Goal: Task Accomplishment & Management: Manage account settings

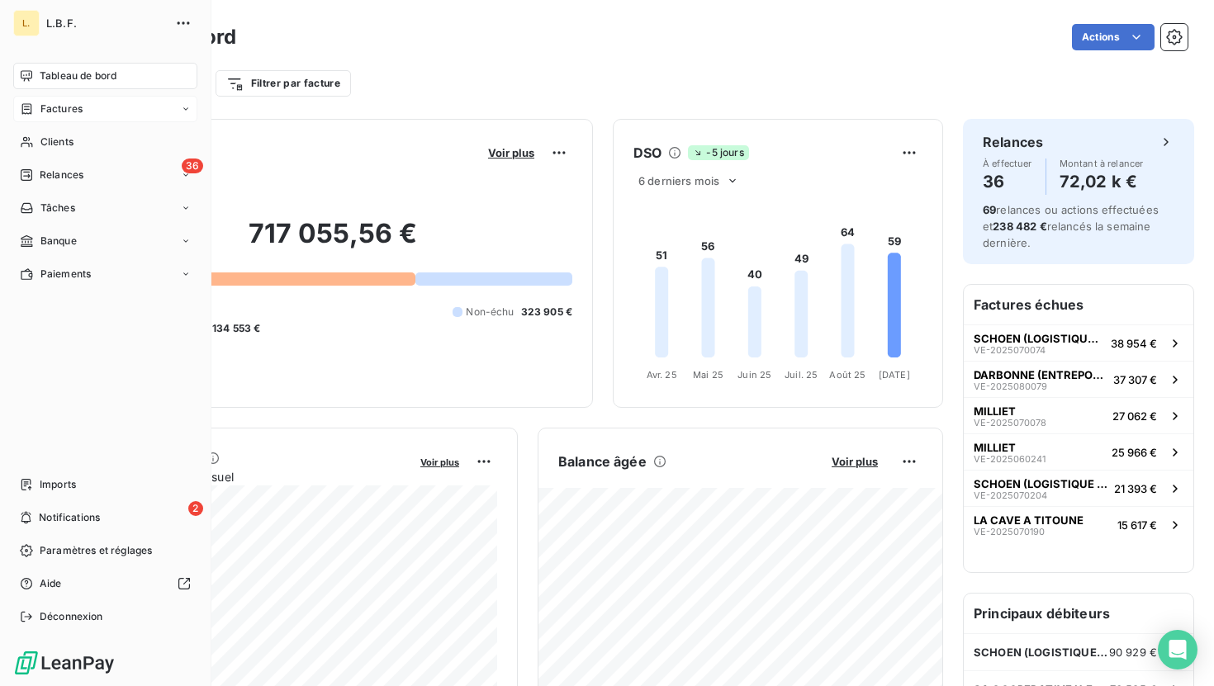
click at [17, 102] on div "Factures" at bounding box center [105, 109] width 184 height 26
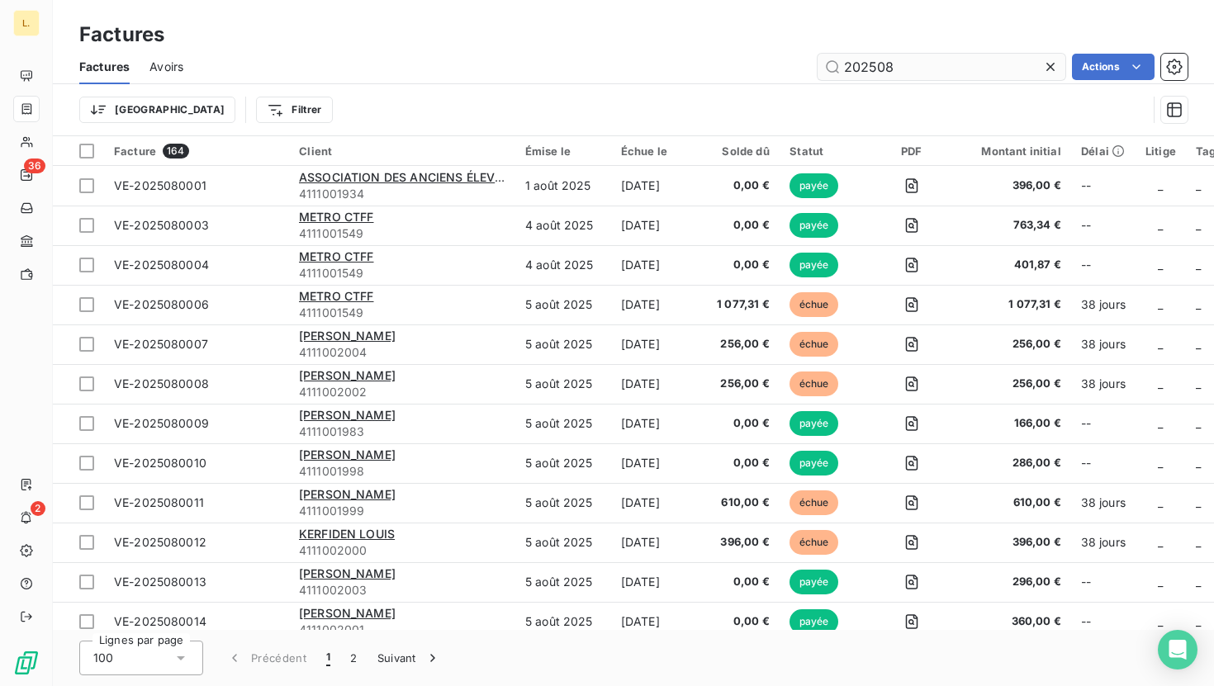
click at [914, 64] on input "202508" at bounding box center [941, 67] width 248 height 26
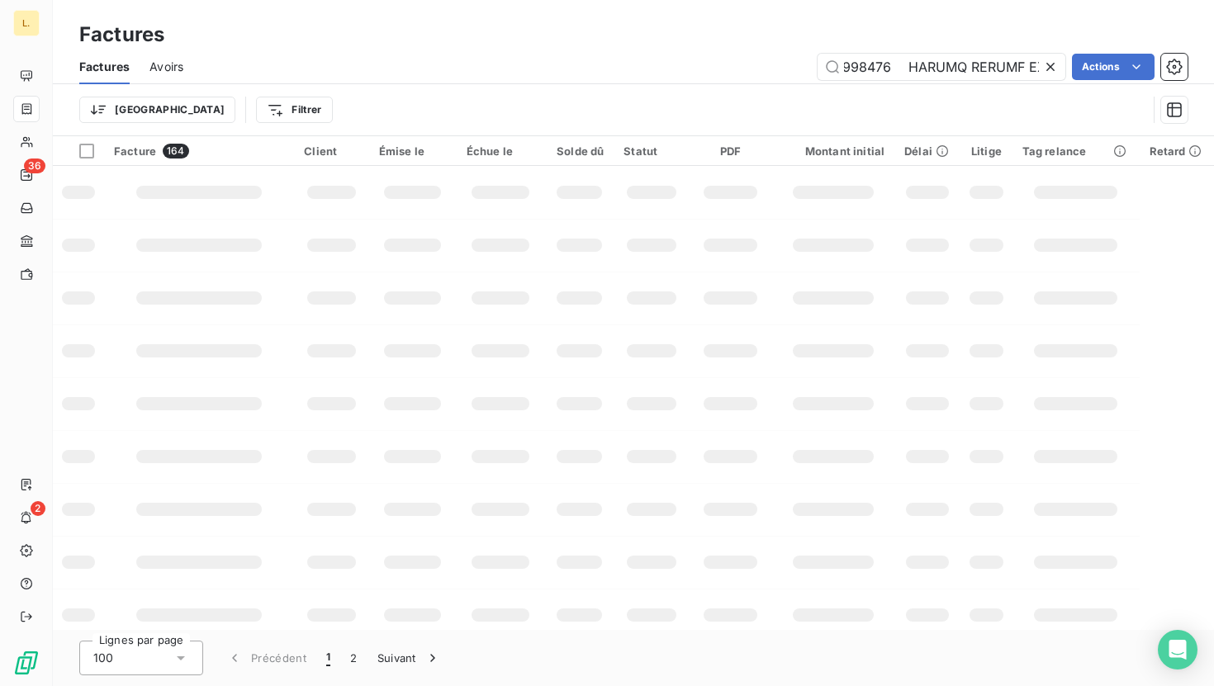
type input "Lore ipsumdo Sita consecte Adipis el seddoe Tempori ut labore Etdolor ma a'enim…"
click at [1050, 62] on icon at bounding box center [1050, 67] width 17 height 17
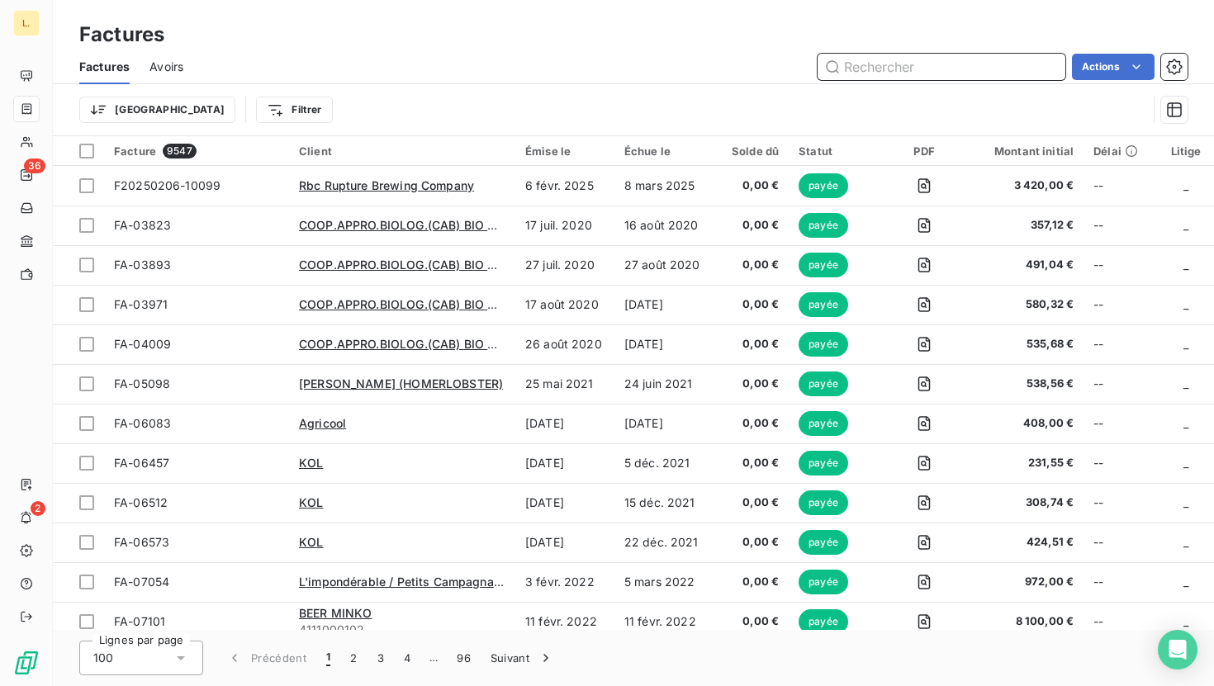
click at [881, 67] on input "text" at bounding box center [941, 67] width 248 height 26
paste input "2025070118"
type input "2025070118"
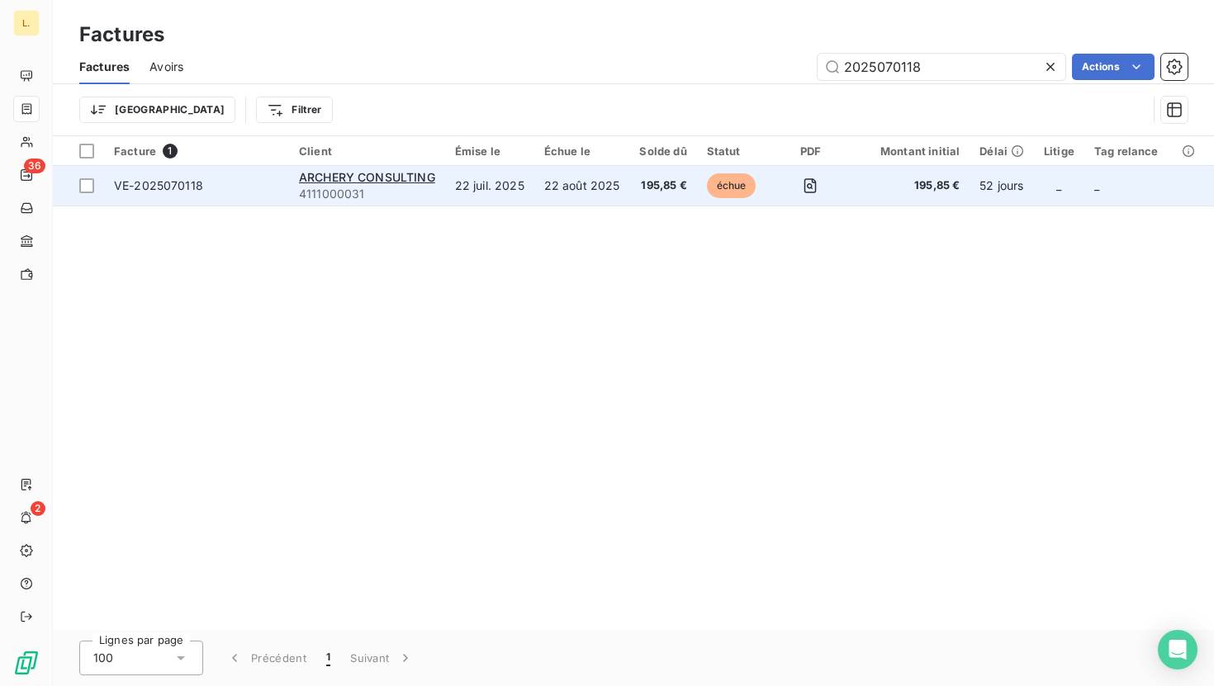
click at [593, 199] on td "22 août 2025" at bounding box center [582, 186] width 96 height 40
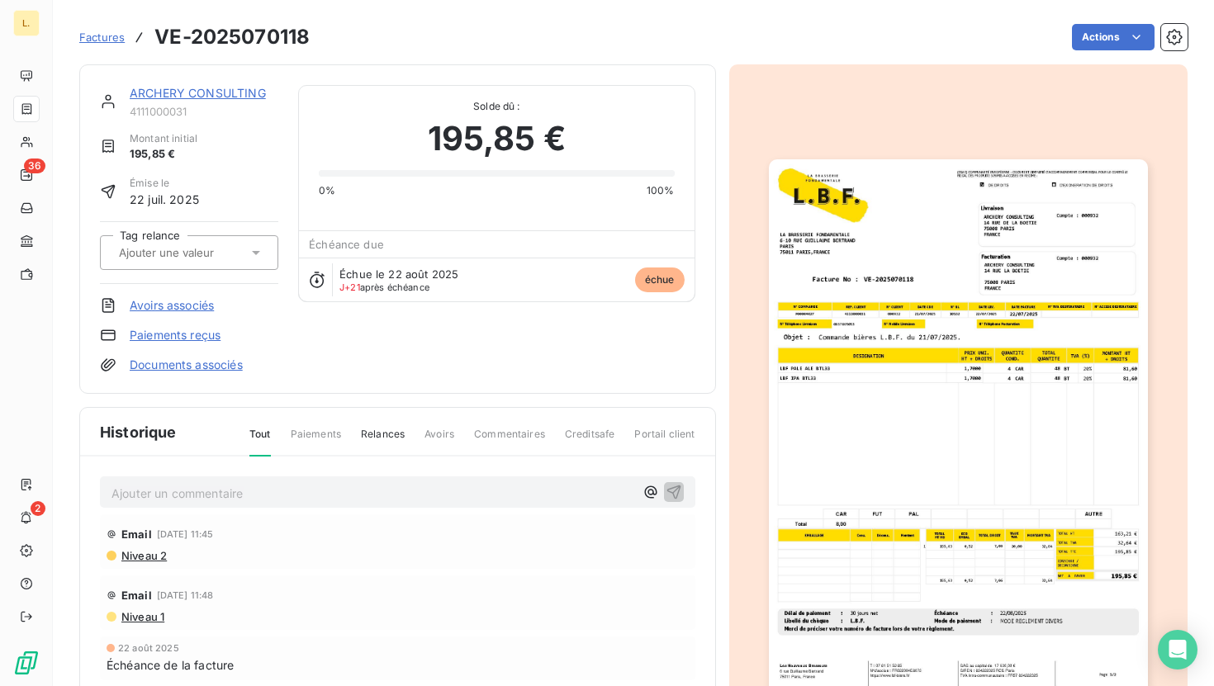
click at [151, 329] on link "Paiements reçus" at bounding box center [175, 335] width 91 height 17
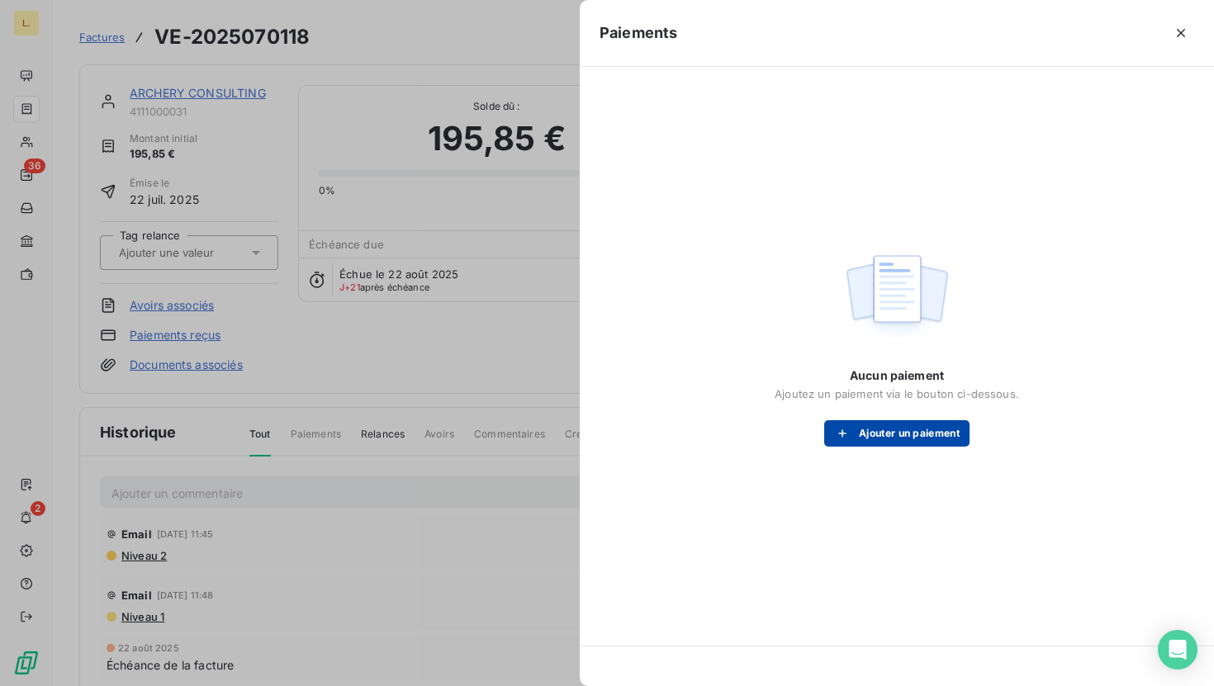
click at [870, 424] on button "Ajouter un paiement" at bounding box center [896, 433] width 145 height 26
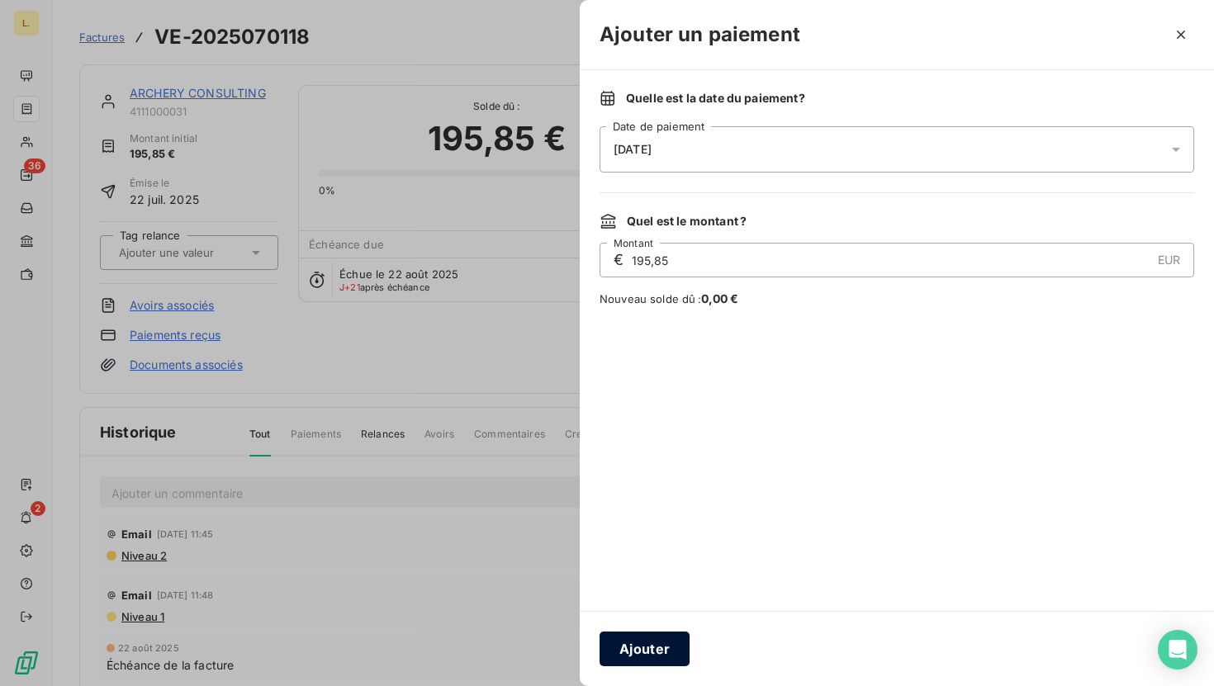
click at [650, 649] on button "Ajouter" at bounding box center [644, 649] width 90 height 35
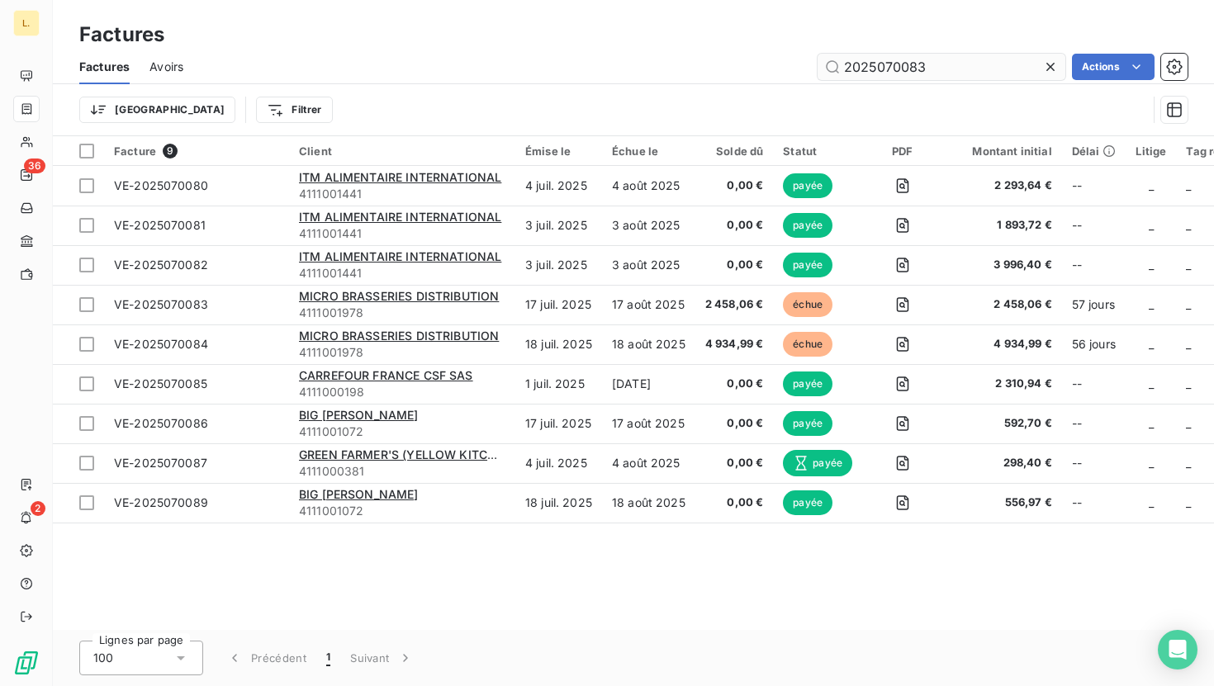
type input "2025070083"
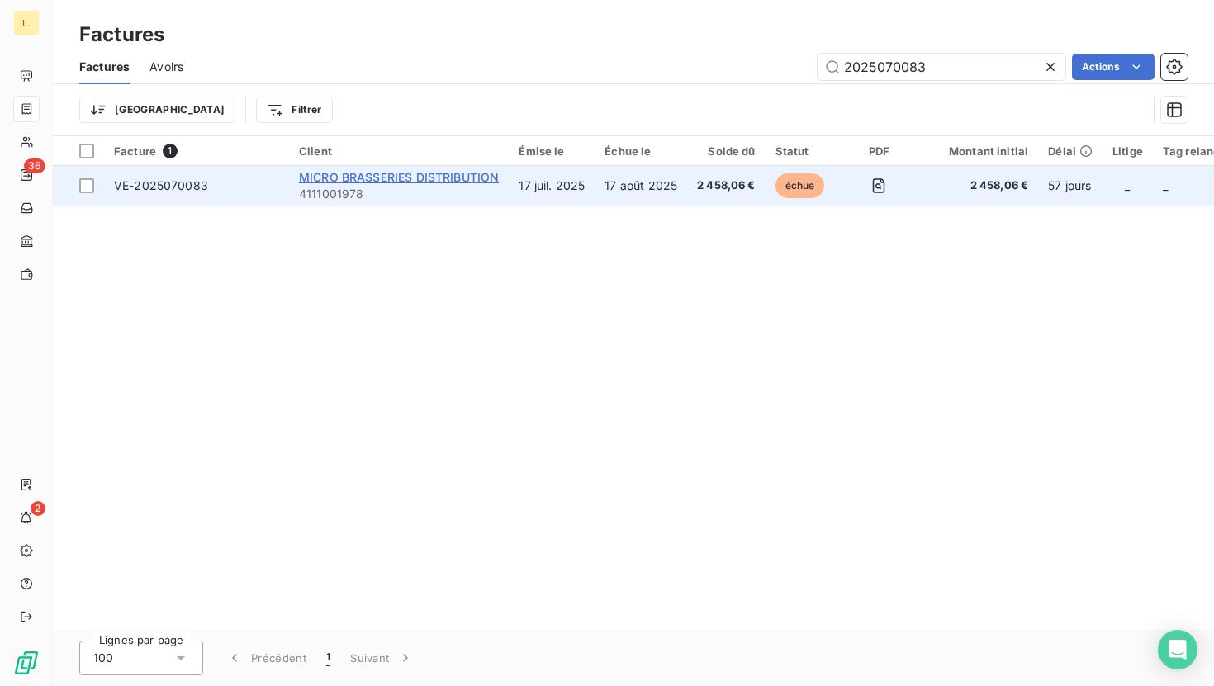
click at [473, 172] on span "MICRO BRASSERIES DISTRIBUTION" at bounding box center [399, 177] width 200 height 14
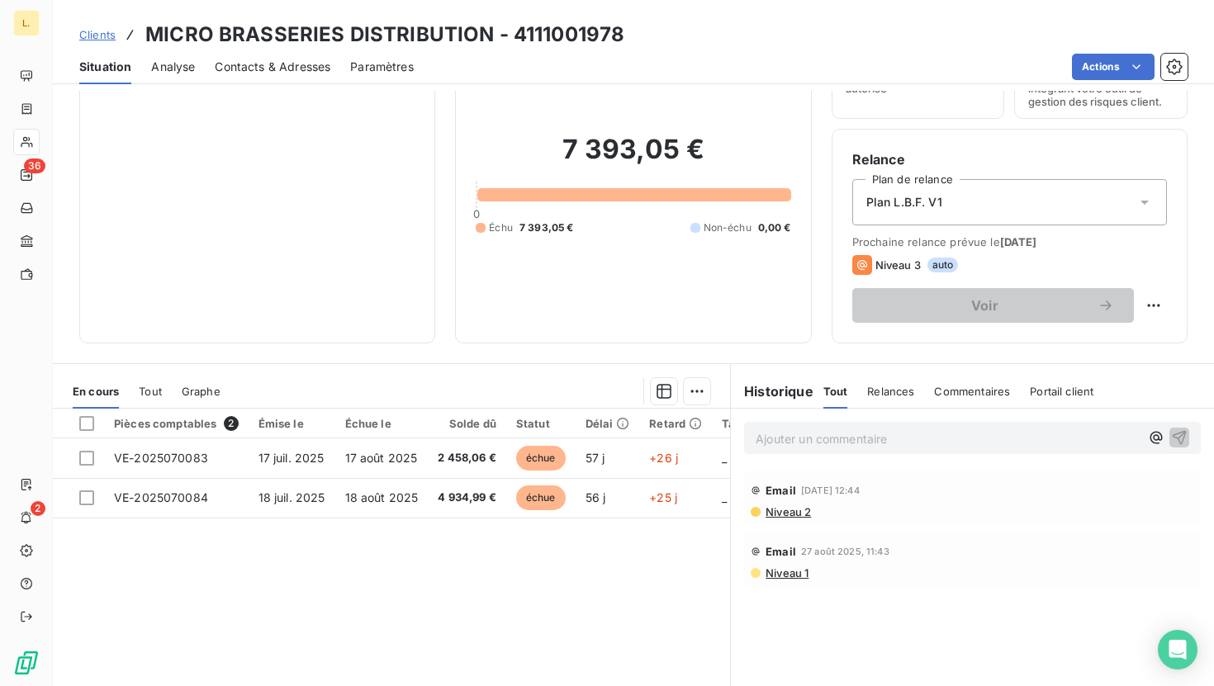
scroll to position [108, 0]
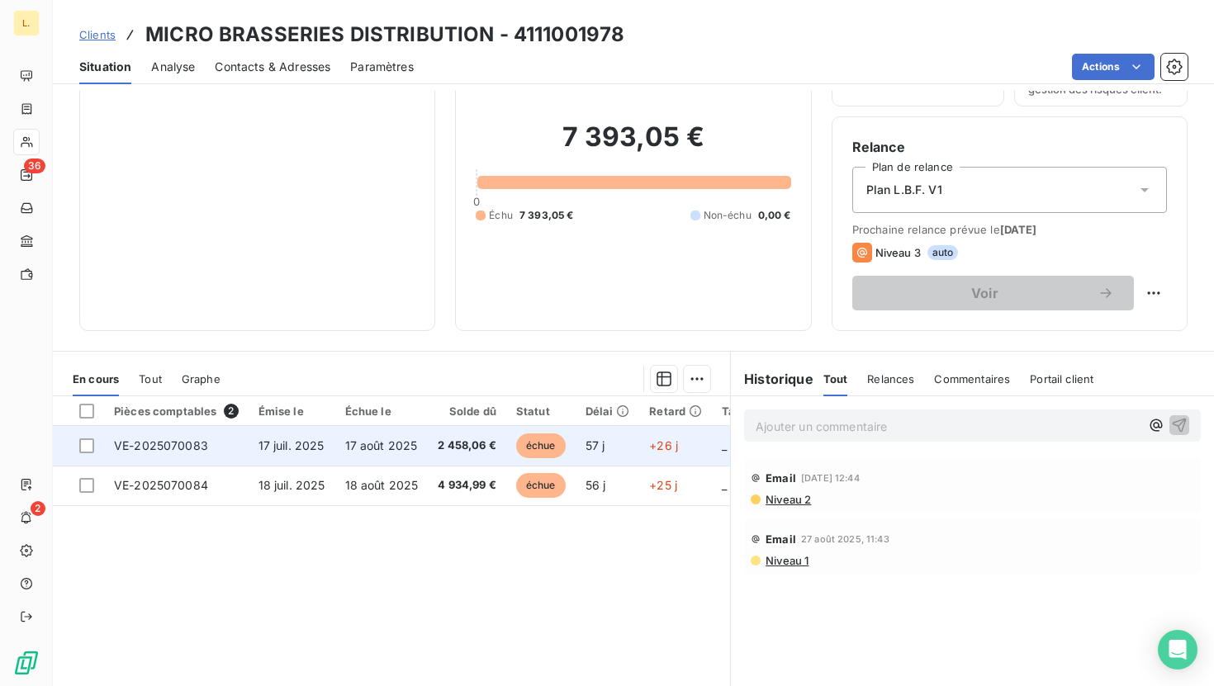
click at [464, 456] on td "2 458,06 €" at bounding box center [467, 446] width 78 height 40
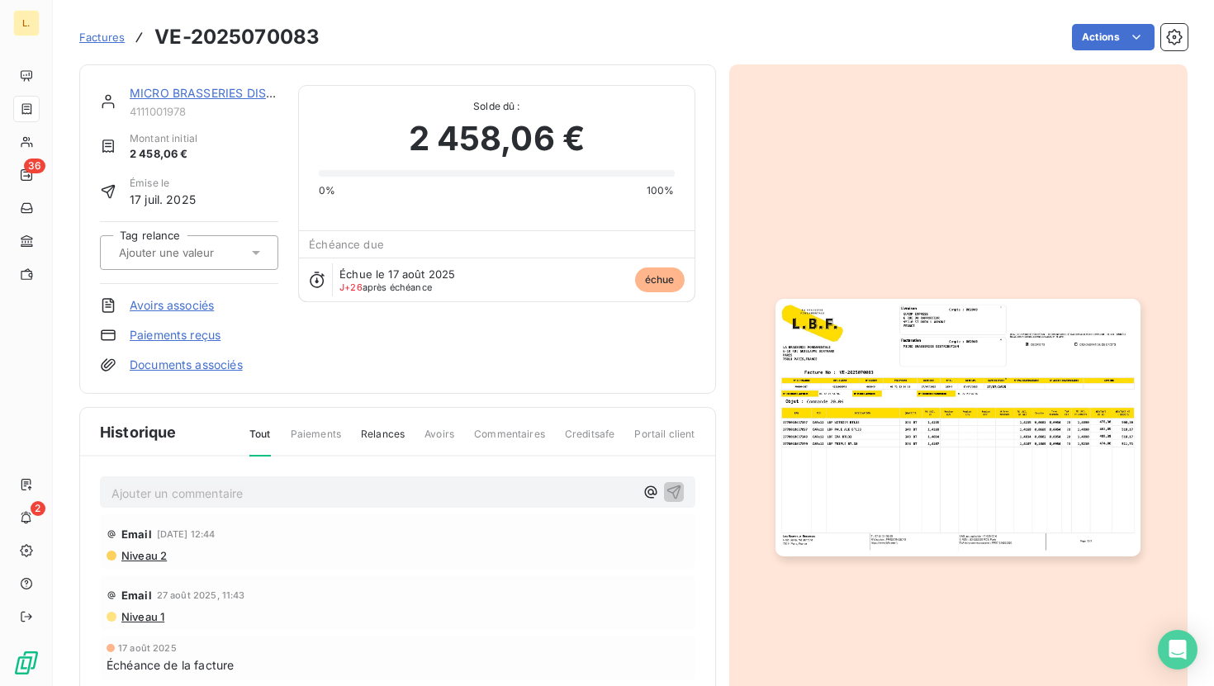
click at [201, 335] on link "Paiements reçus" at bounding box center [175, 335] width 91 height 17
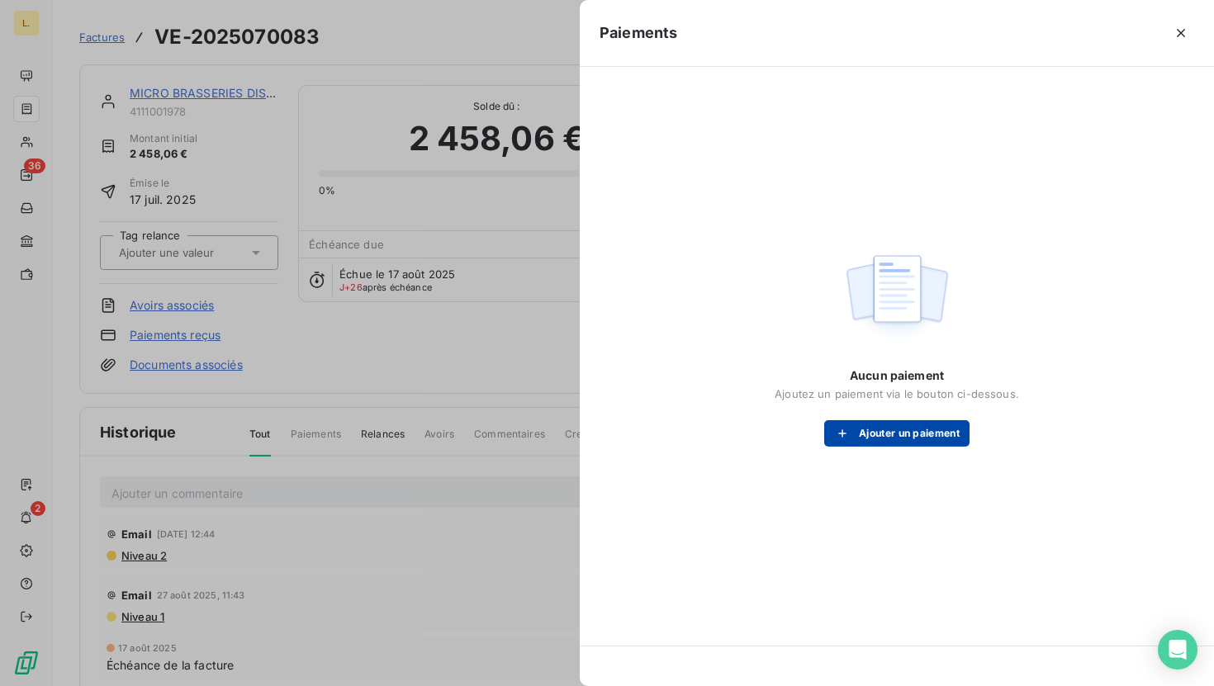
click at [909, 443] on button "Ajouter un paiement" at bounding box center [896, 433] width 145 height 26
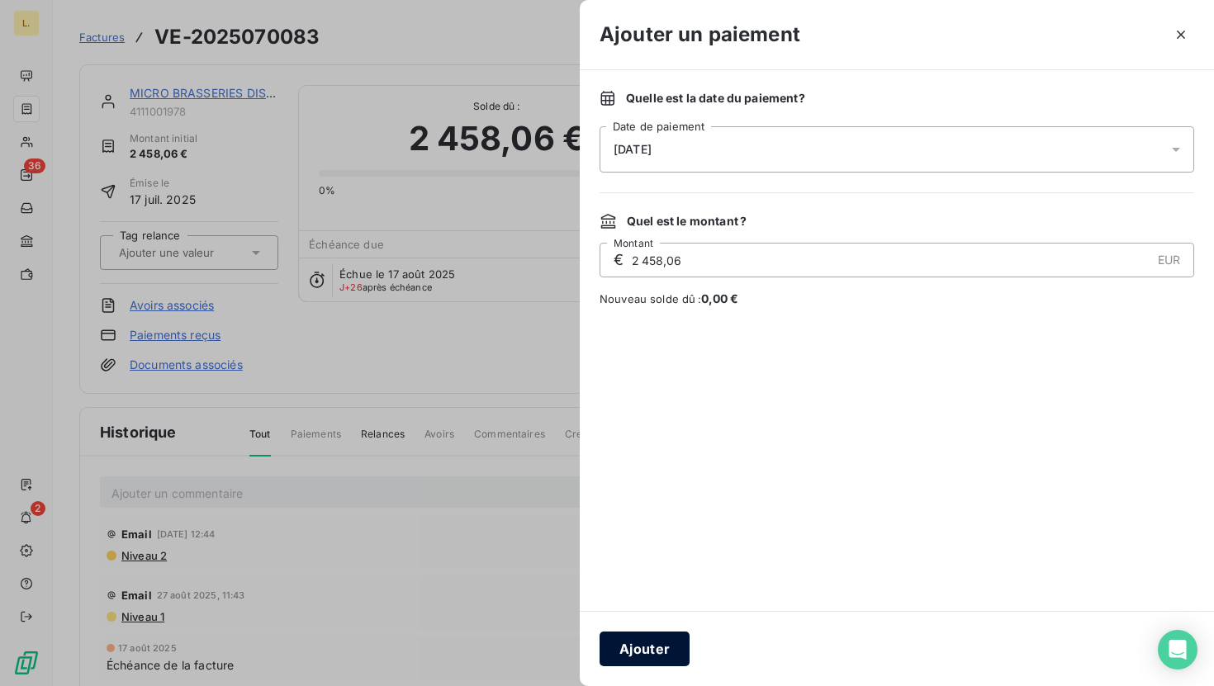
click at [665, 644] on button "Ajouter" at bounding box center [644, 649] width 90 height 35
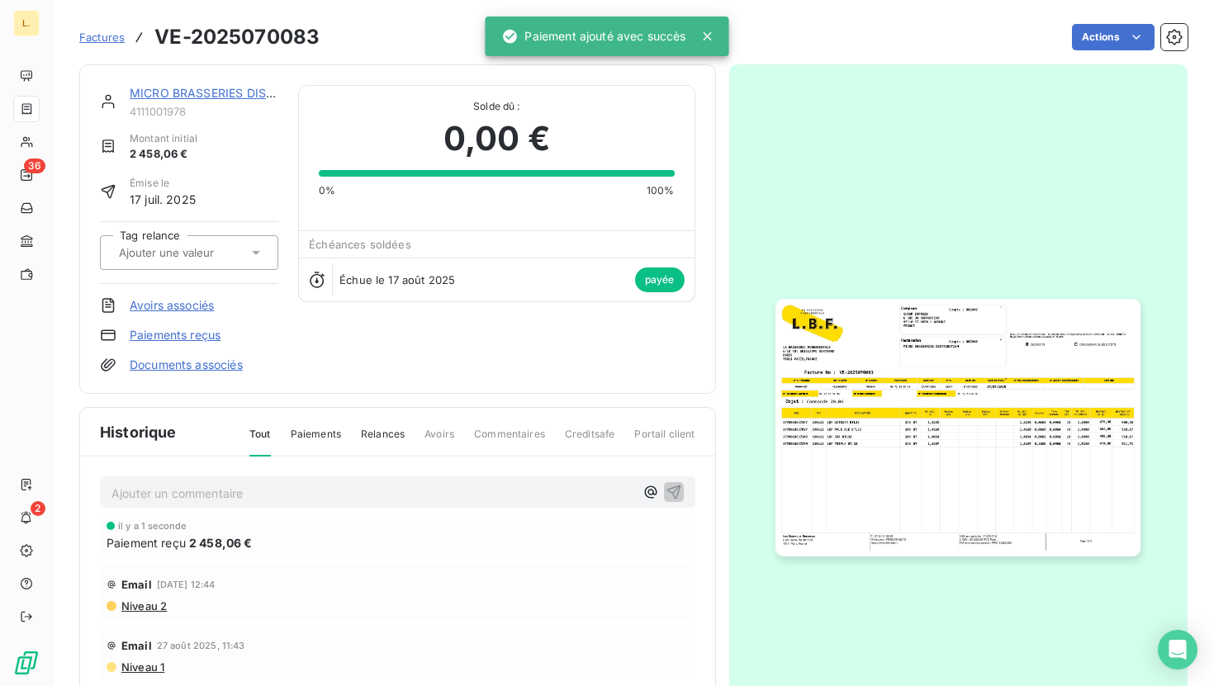
click at [258, 88] on link "MICRO BRASSERIES DISTRIBUTION" at bounding box center [230, 93] width 200 height 14
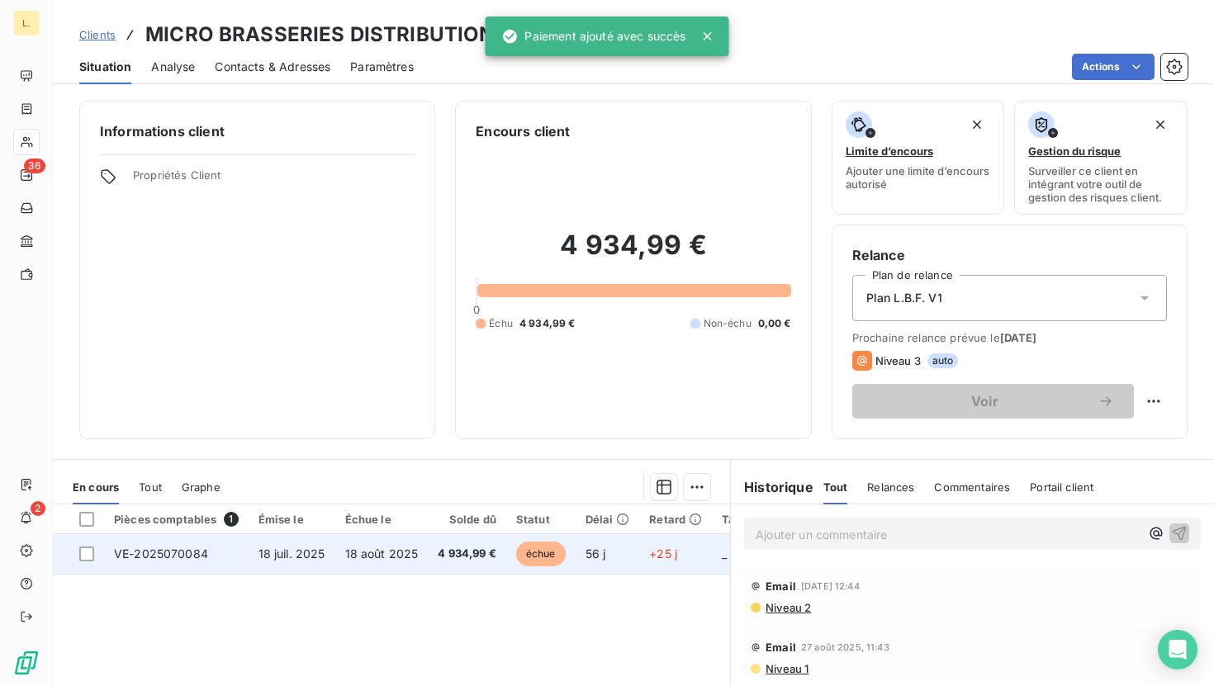
click at [446, 542] on td "4 934,99 €" at bounding box center [467, 554] width 78 height 40
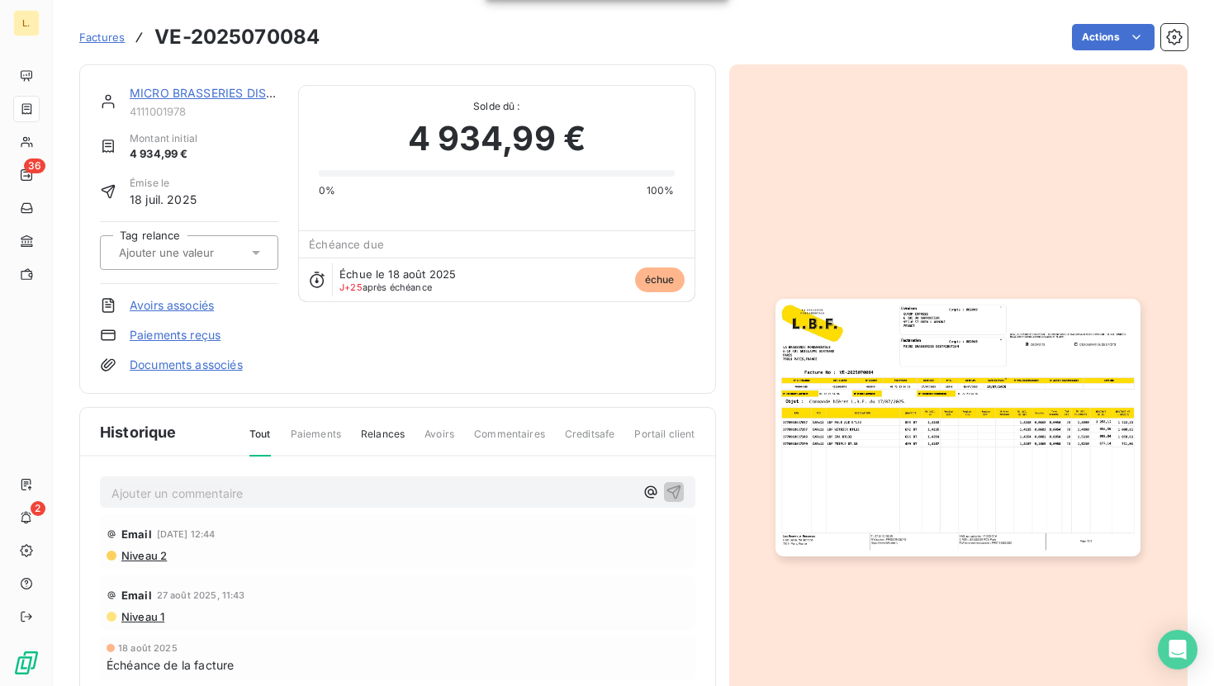
click at [211, 344] on div "MICRO BRASSERIES DISTRIBUTION 4111001978 Montant initial 4 934,99 € Émise le [D…" at bounding box center [189, 229] width 178 height 288
click at [213, 336] on link "Paiements reçus" at bounding box center [175, 335] width 91 height 17
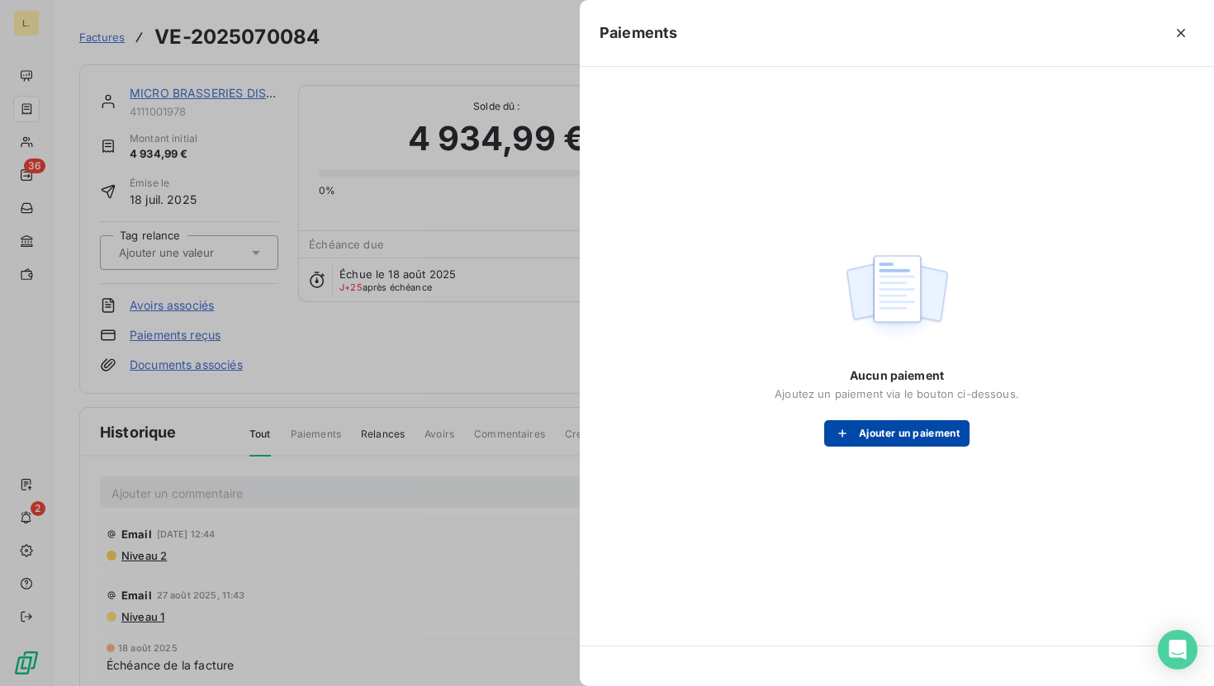
click at [960, 443] on button "Ajouter un paiement" at bounding box center [896, 433] width 145 height 26
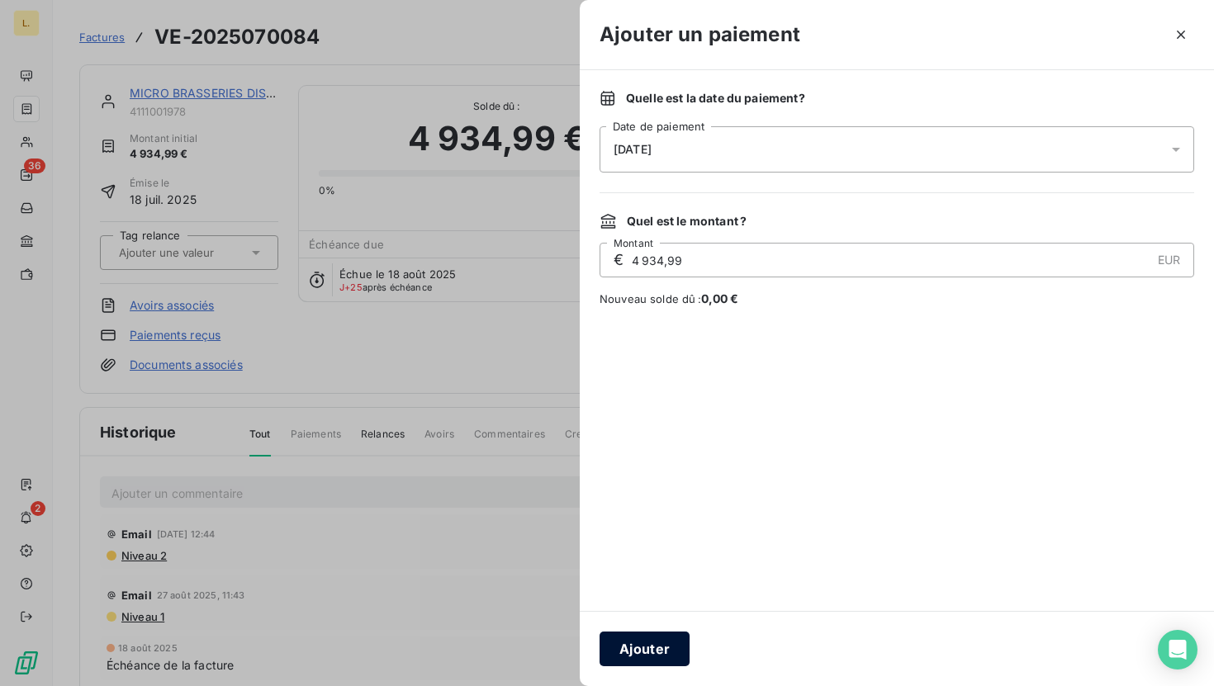
click at [634, 652] on button "Ajouter" at bounding box center [644, 649] width 90 height 35
